Goal: Task Accomplishment & Management: Use online tool/utility

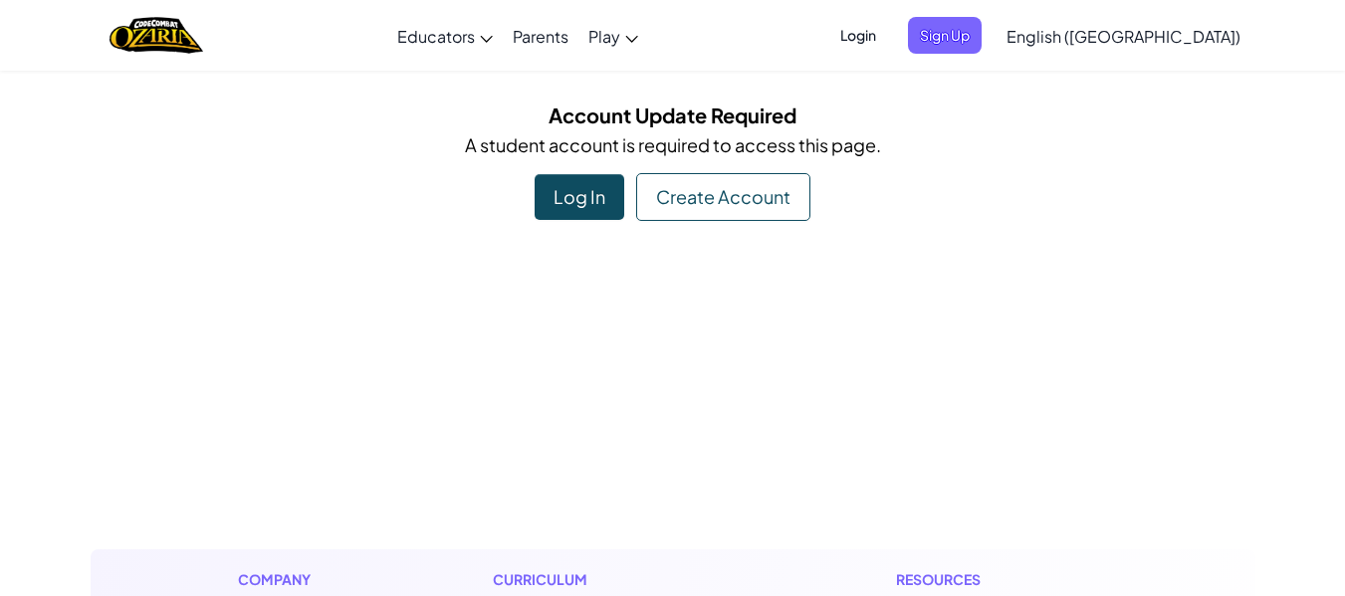
click at [734, 189] on div "Create Account" at bounding box center [723, 197] width 174 height 48
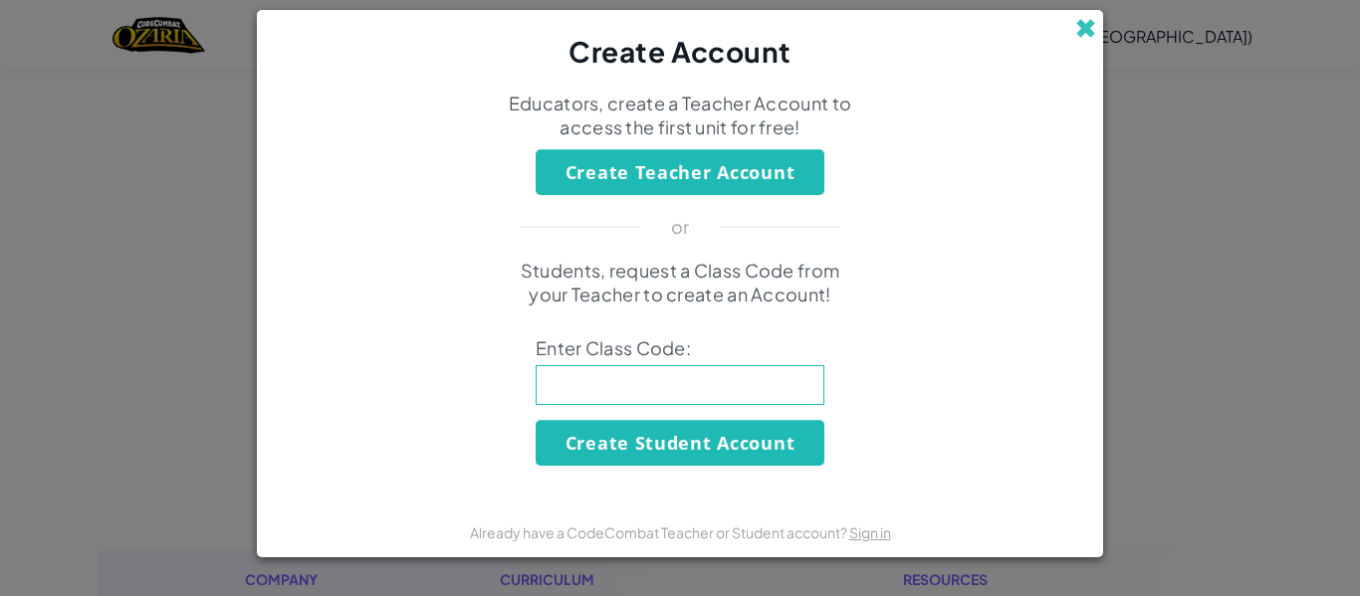
click at [1088, 30] on span at bounding box center [1085, 28] width 21 height 21
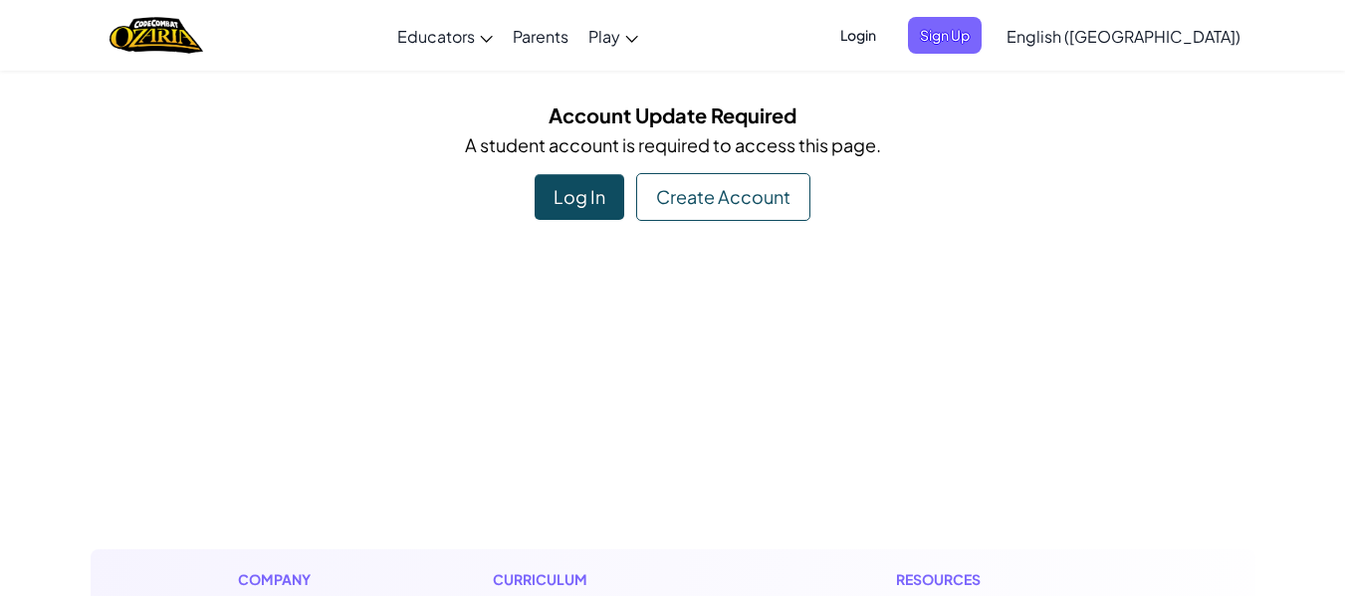
click at [576, 188] on div "Log In" at bounding box center [580, 197] width 90 height 46
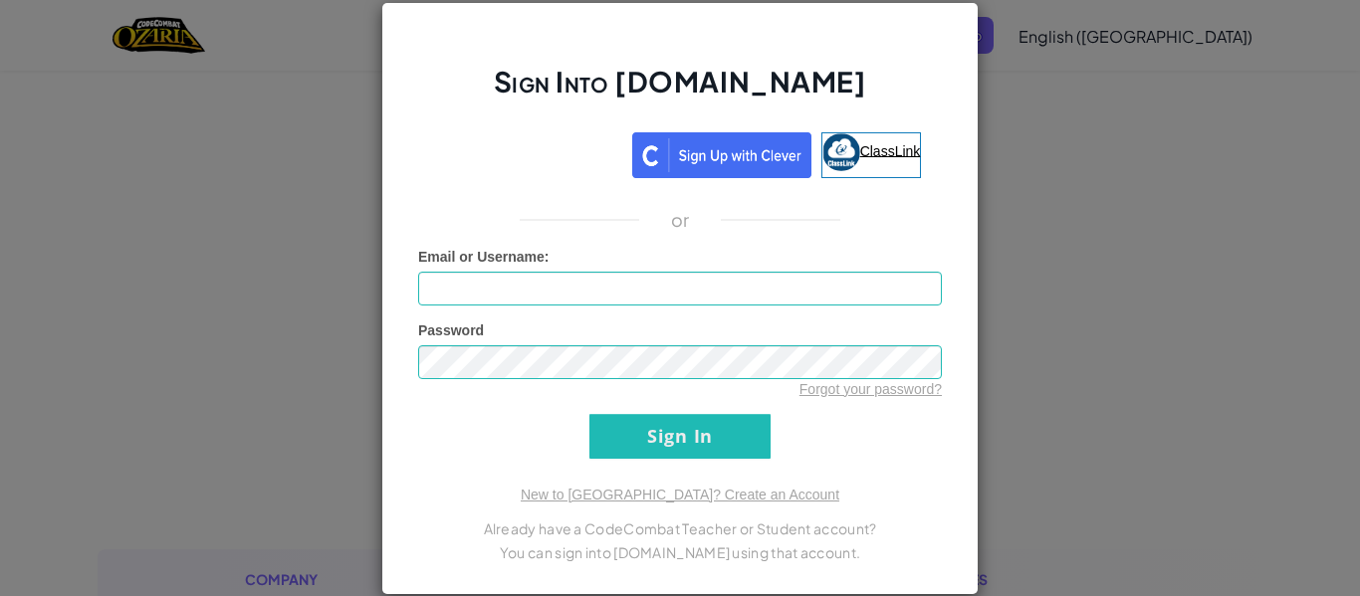
click at [867, 158] on span "ClassLink" at bounding box center [890, 150] width 61 height 16
click at [831, 149] on img at bounding box center [841, 152] width 38 height 38
click at [868, 149] on span "ClassLink" at bounding box center [890, 150] width 61 height 16
click at [860, 153] on span "ClassLink" at bounding box center [890, 150] width 61 height 16
click at [387, 314] on div "Sign Into [DOMAIN_NAME] ClassLink or Unknown Error Email or Username : Password…" at bounding box center [679, 298] width 597 height 593
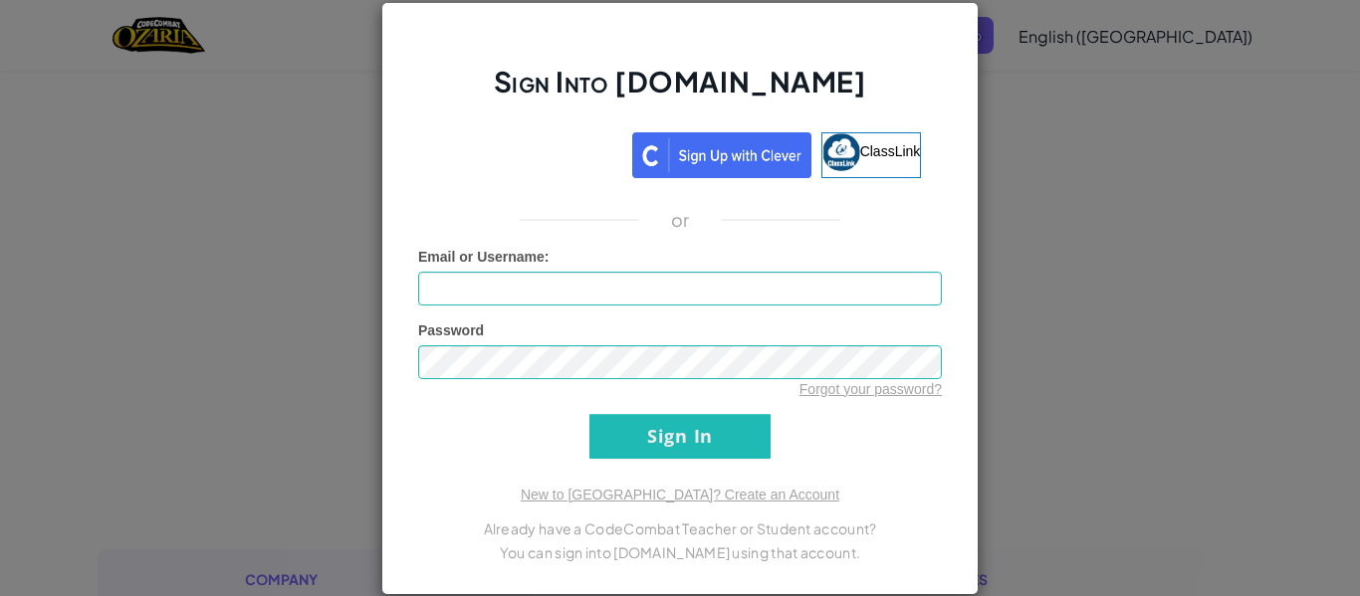
click at [387, 314] on div "Sign Into [DOMAIN_NAME] ClassLink or Unknown Error Email or Username : Password…" at bounding box center [679, 298] width 597 height 593
click at [746, 283] on input "Email or Username :" at bounding box center [680, 289] width 524 height 34
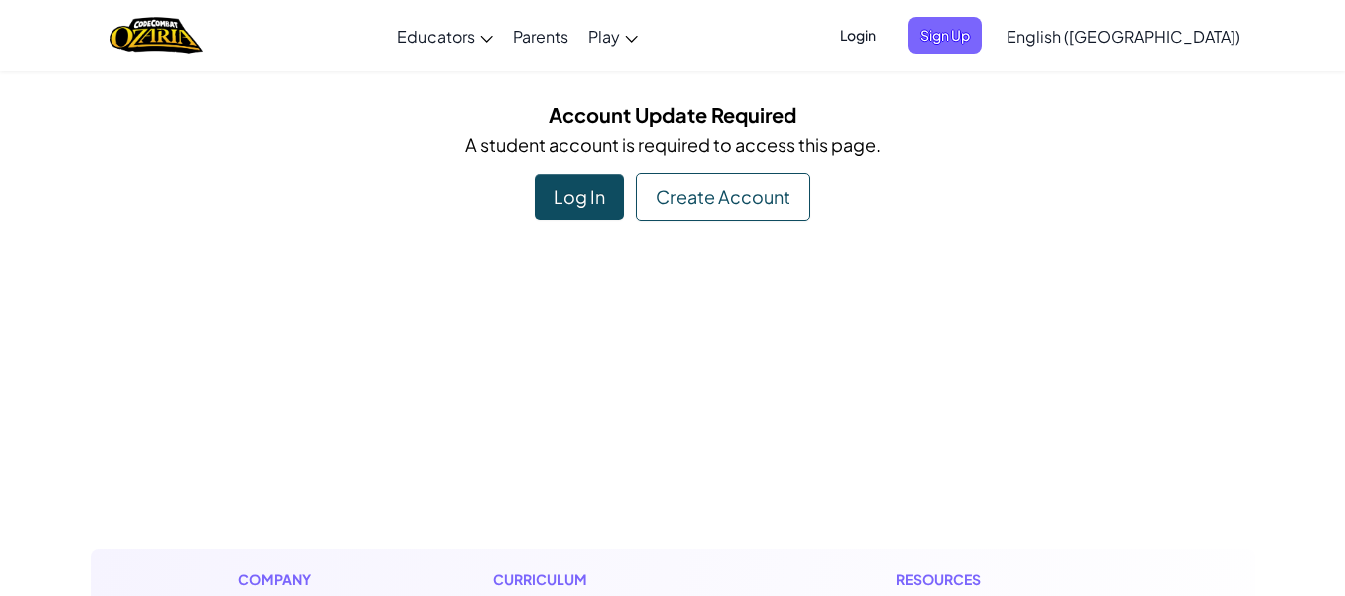
click at [594, 207] on div "Log In" at bounding box center [580, 197] width 90 height 46
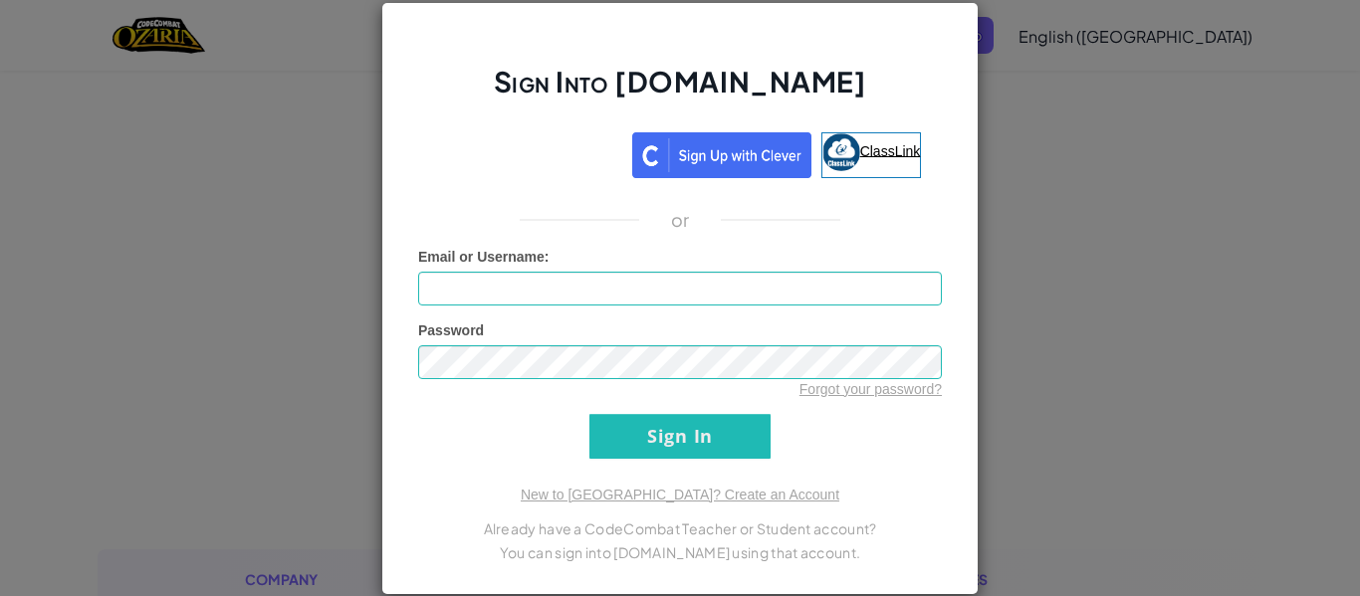
click at [846, 160] on img at bounding box center [841, 152] width 38 height 38
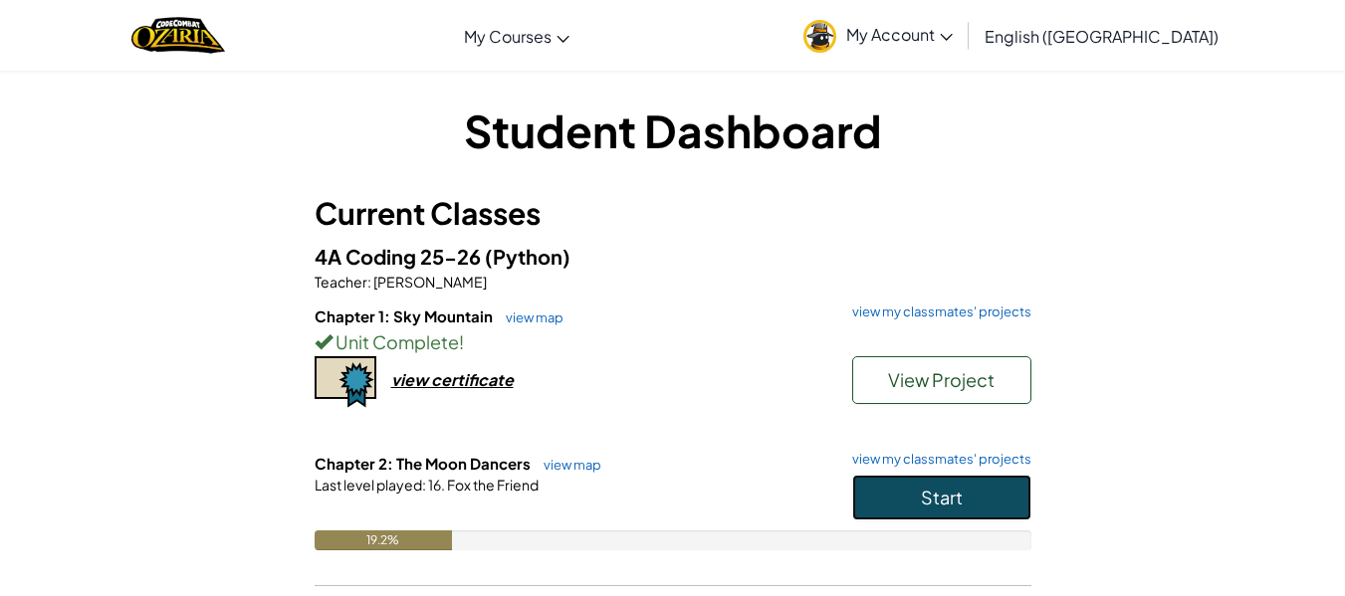
click at [912, 484] on button "Start" at bounding box center [941, 498] width 179 height 46
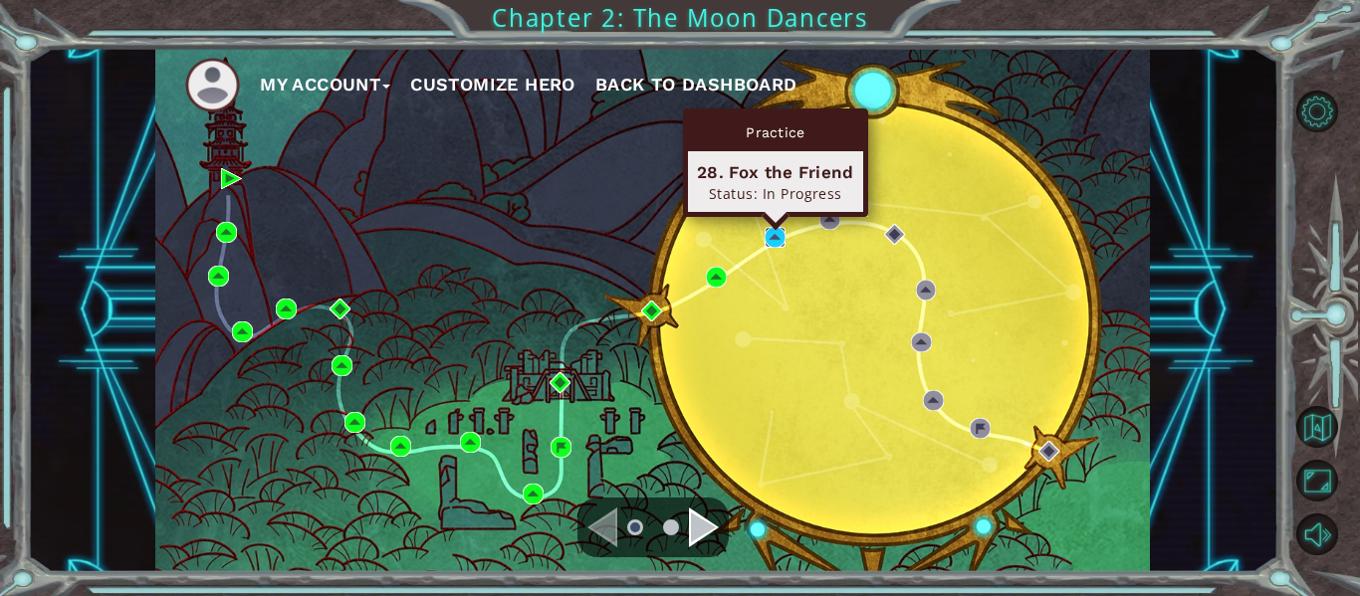
click at [771, 241] on img at bounding box center [775, 237] width 21 height 21
